Goal: Task Accomplishment & Management: Complete application form

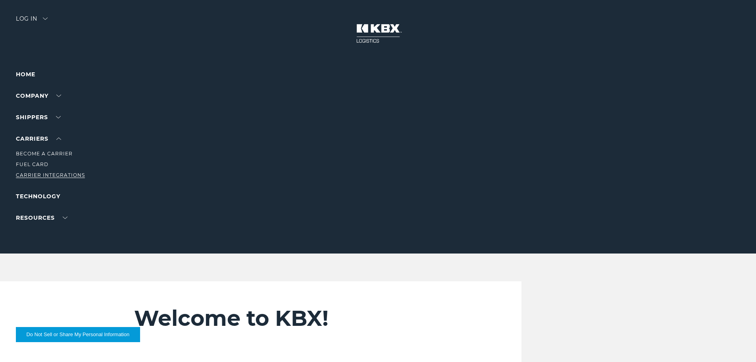
click at [41, 175] on link "Carrier Integrations" at bounding box center [50, 175] width 69 height 6
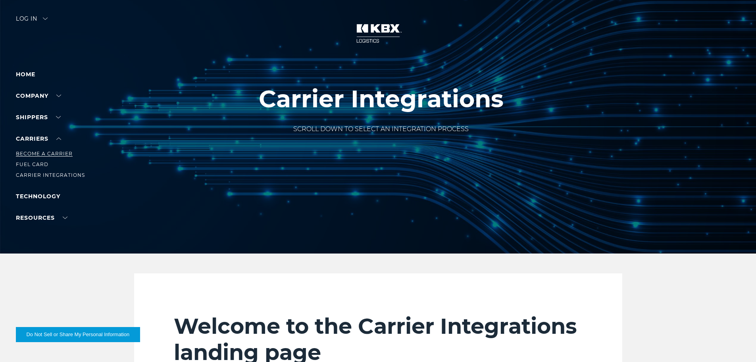
click at [43, 154] on link "Become a Carrier" at bounding box center [44, 153] width 57 height 6
